Goal: Information Seeking & Learning: Understand process/instructions

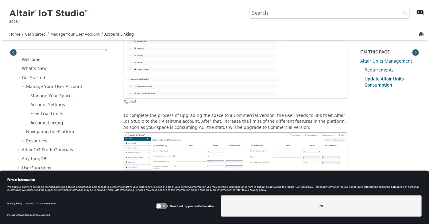
scroll to position [553, 0]
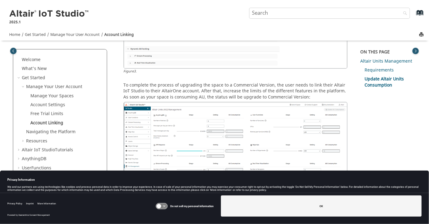
click at [4, 116] on div "Home Get Started Learn how to set up your account to start developing IoT proje…" at bounding box center [214, 40] width 429 height 1132
click at [42, 114] on link "Free Trial Limits" at bounding box center [46, 114] width 33 height 6
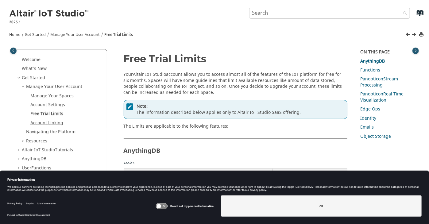
click at [40, 122] on link "Account Linking" at bounding box center [46, 123] width 33 height 6
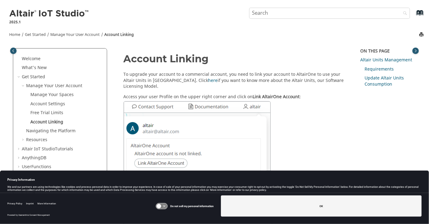
click at [124, 74] on p "To upgrade your account to a commercial account, you need to link your account …" at bounding box center [236, 81] width 224 height 18
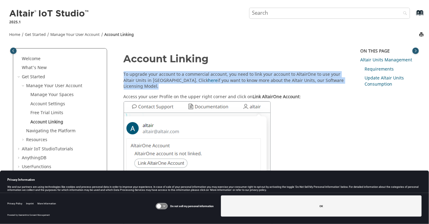
drag, startPoint x: 124, startPoint y: 74, endPoint x: 157, endPoint y: 86, distance: 35.2
click at [157, 86] on p "To upgrade your account to a commercial account, you need to link your account …" at bounding box center [236, 81] width 224 height 18
drag, startPoint x: 157, startPoint y: 86, endPoint x: 207, endPoint y: 79, distance: 50.5
copy div "To upgrade your account to a commercial account, you need to link your account …"
click at [56, 112] on link "Free Trial Limits" at bounding box center [46, 113] width 33 height 6
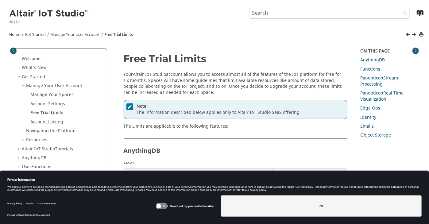
click at [49, 122] on link "Account Linking" at bounding box center [46, 122] width 33 height 6
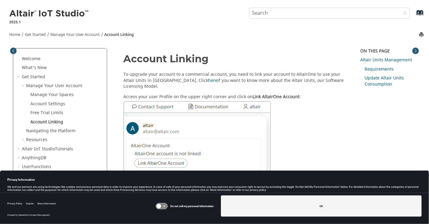
click at [46, 113] on link "Free Trial Limits" at bounding box center [46, 113] width 33 height 6
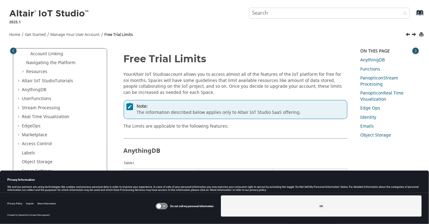
scroll to position [72, 0]
